Goal: Use online tool/utility: Utilize a website feature to perform a specific function

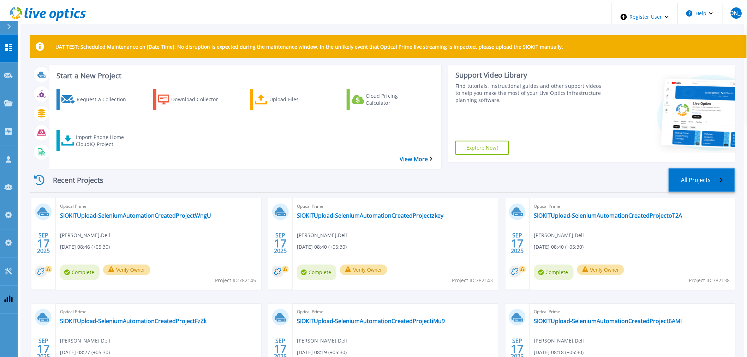
click at [677, 178] on icon at bounding box center [721, 180] width 3 height 5
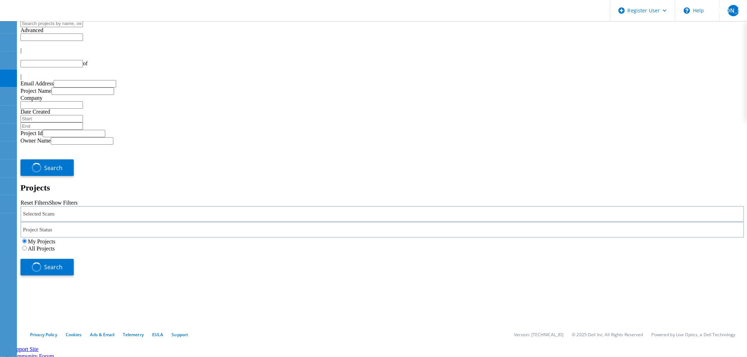
type input "1"
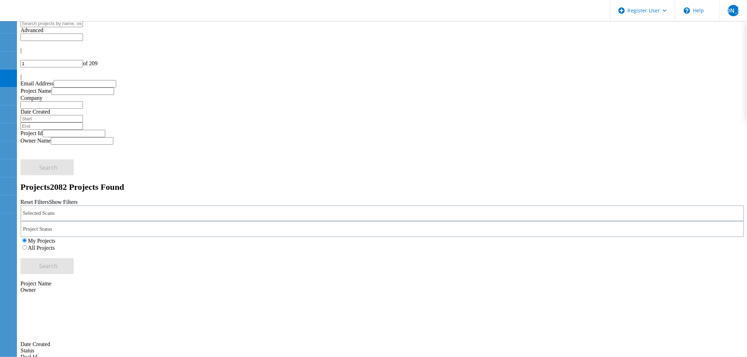
click at [116, 205] on div "Selected Scans" at bounding box center [381, 213] width 723 height 16
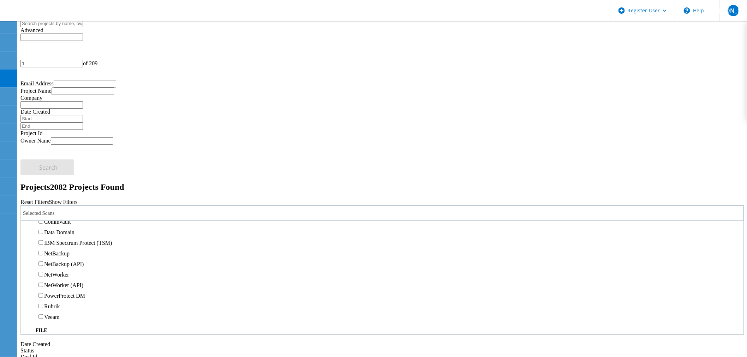
scroll to position [392, 0]
click at [69, 212] on label "Data Domain" at bounding box center [59, 215] width 30 height 6
click at [43, 213] on input "Data Domain" at bounding box center [40, 215] width 5 height 5
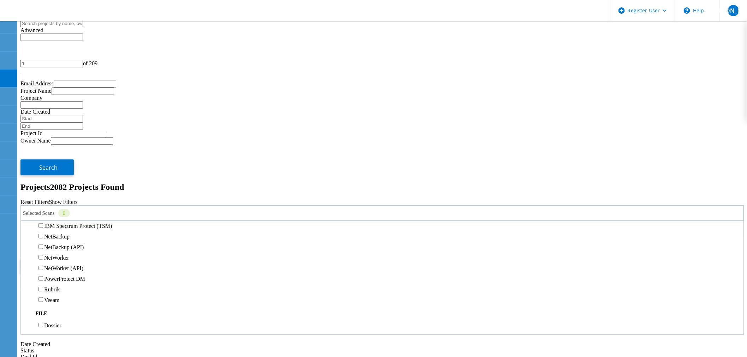
click at [55, 245] on label "All Projects" at bounding box center [41, 248] width 27 height 6
click at [27, 245] on input "All Projects" at bounding box center [24, 247] width 5 height 5
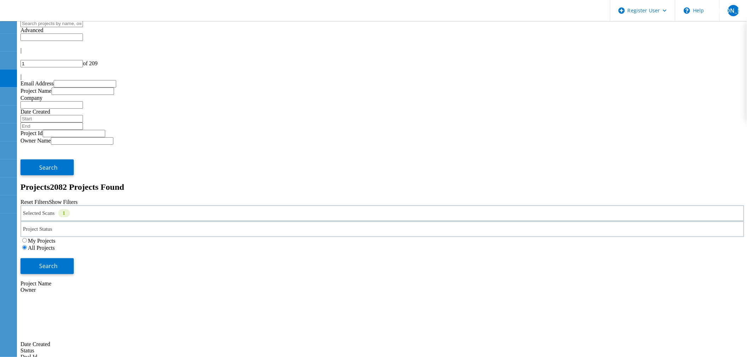
drag, startPoint x: 635, startPoint y: 101, endPoint x: 595, endPoint y: 114, distance: 42.4
click at [74, 258] on button "Search" at bounding box center [46, 266] width 53 height 16
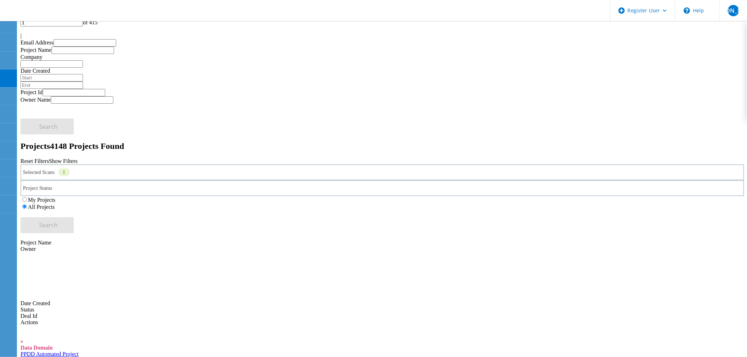
scroll to position [0, 0]
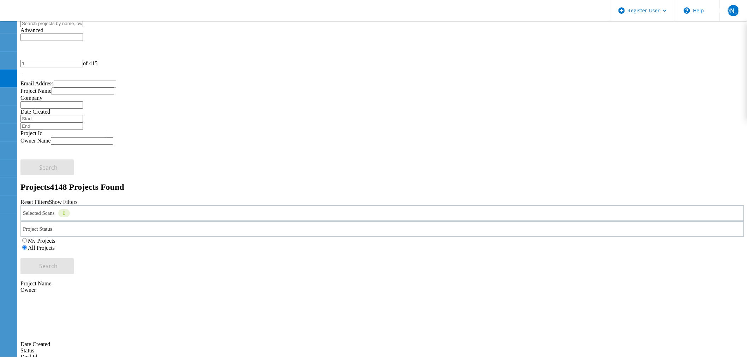
click at [174, 205] on div "Selected Scans 1" at bounding box center [381, 213] width 723 height 16
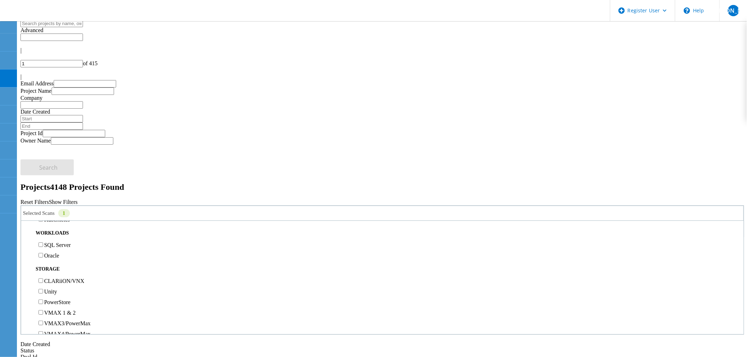
scroll to position [118, 0]
click at [57, 250] on label "Unity" at bounding box center [50, 253] width 13 height 6
click at [43, 250] on input "Unity" at bounding box center [40, 252] width 5 height 5
click at [74, 258] on button "Search" at bounding box center [46, 266] width 53 height 16
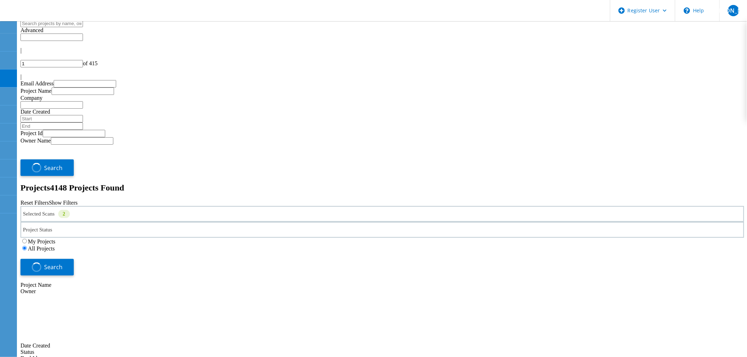
click at [111, 206] on div "Selected Scans 2" at bounding box center [381, 214] width 723 height 16
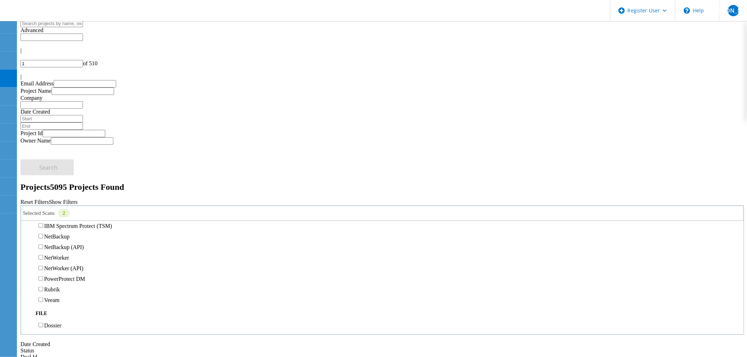
scroll to position [392, 0]
click at [57, 212] on label "Data Domain" at bounding box center [59, 215] width 30 height 6
click at [43, 213] on input "Data Domain" at bounding box center [40, 215] width 5 height 5
click at [58, 262] on span "Search" at bounding box center [49, 266] width 18 height 8
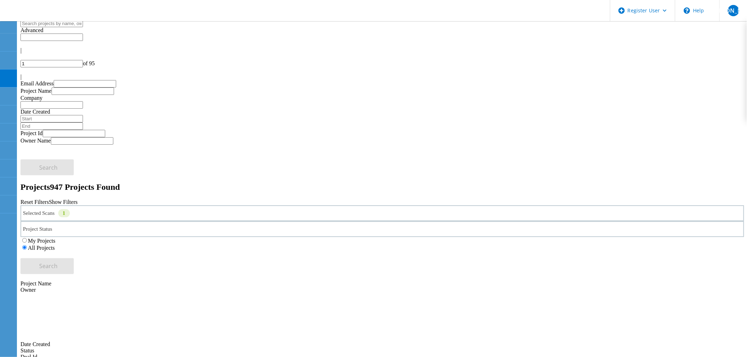
click at [83, 36] on input "text" at bounding box center [51, 37] width 62 height 7
type input "Show 40 Projects"
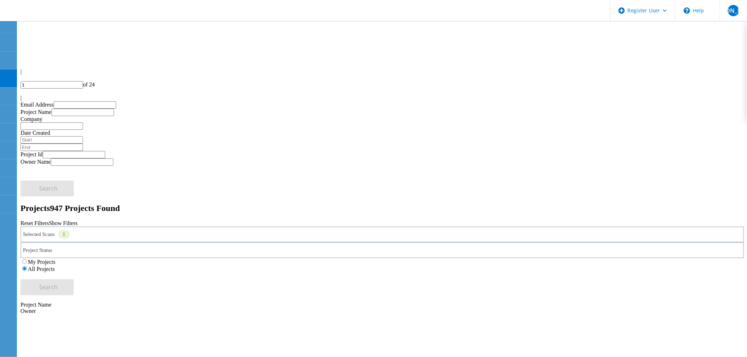
scroll to position [39, 0]
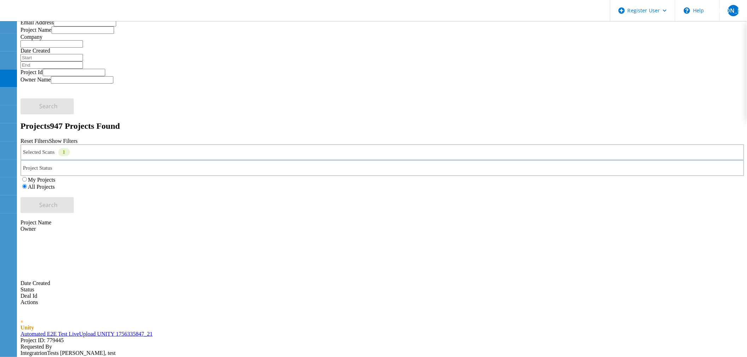
scroll to position [196, 0]
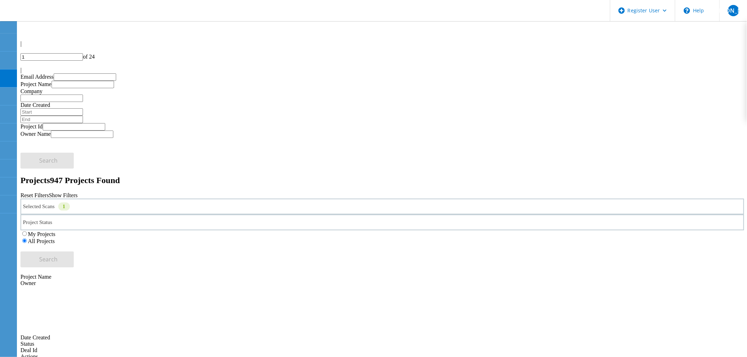
scroll to position [0, 0]
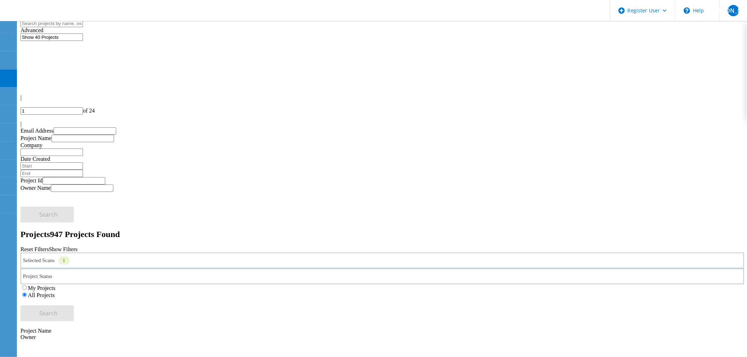
click at [55, 285] on label "My Projects" at bounding box center [42, 288] width 28 height 6
click at [27, 286] on input "My Projects" at bounding box center [24, 288] width 5 height 5
click at [58, 309] on span "Search" at bounding box center [49, 313] width 18 height 8
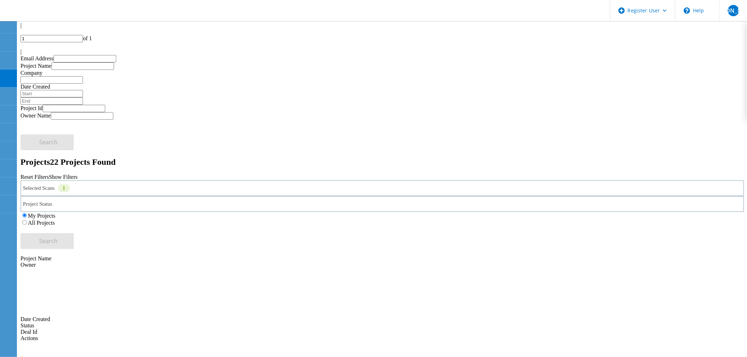
scroll to position [78, 0]
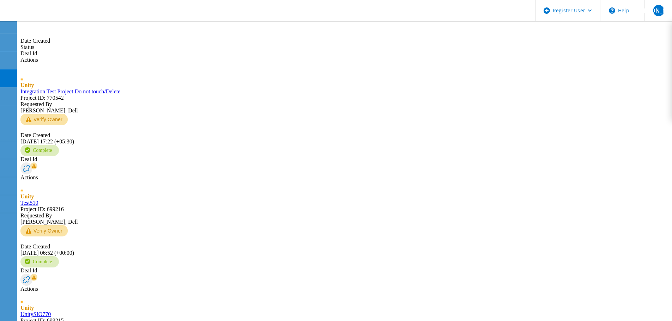
scroll to position [361, 0]
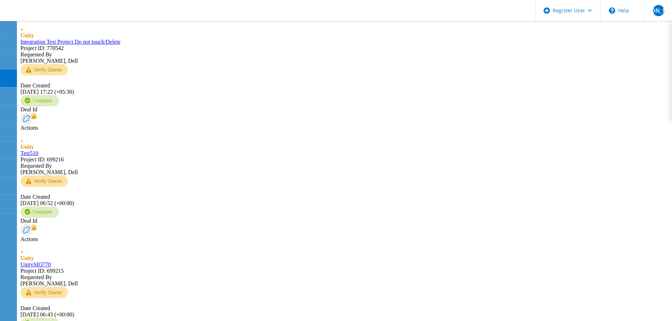
scroll to position [467, 0]
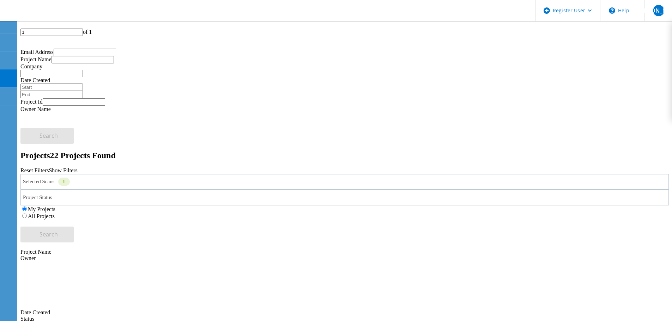
scroll to position [0, 0]
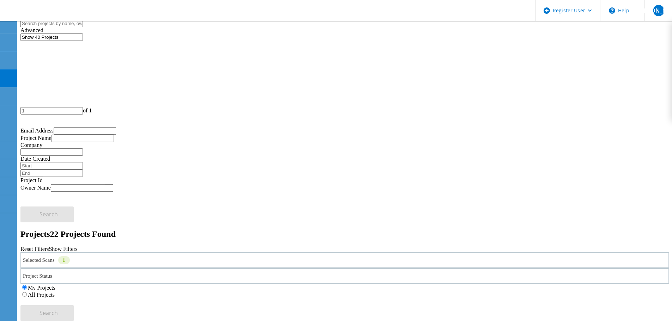
click at [158, 253] on div "Selected Scans 1" at bounding box center [344, 261] width 649 height 16
click at [76, 289] on label "Optical Prime" at bounding box center [59, 292] width 31 height 6
click at [43, 290] on input "Optical Prime" at bounding box center [40, 292] width 5 height 5
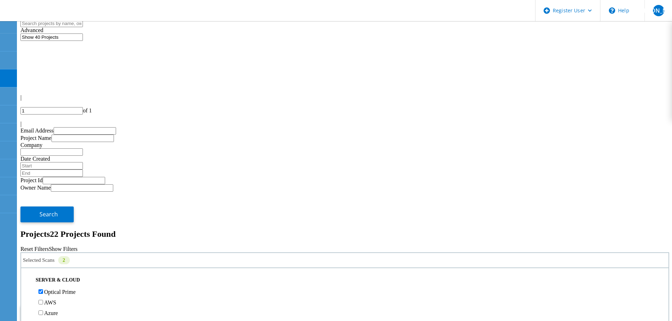
click at [58, 309] on span "Search" at bounding box center [49, 313] width 18 height 8
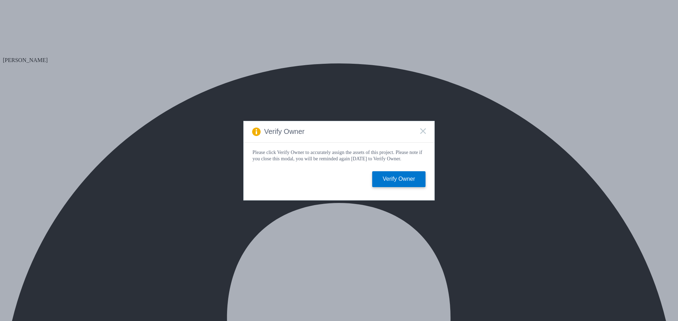
select select "USD"
click at [424, 128] on icon at bounding box center [423, 131] width 6 height 6
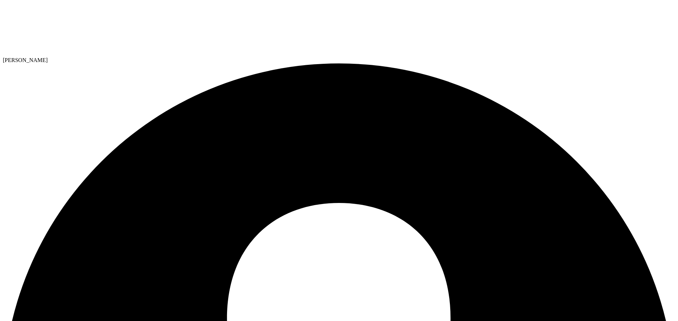
radio input "true"
radio input "false"
drag, startPoint x: 524, startPoint y: 164, endPoint x: 526, endPoint y: 168, distance: 4.3
